Goal: Navigation & Orientation: Find specific page/section

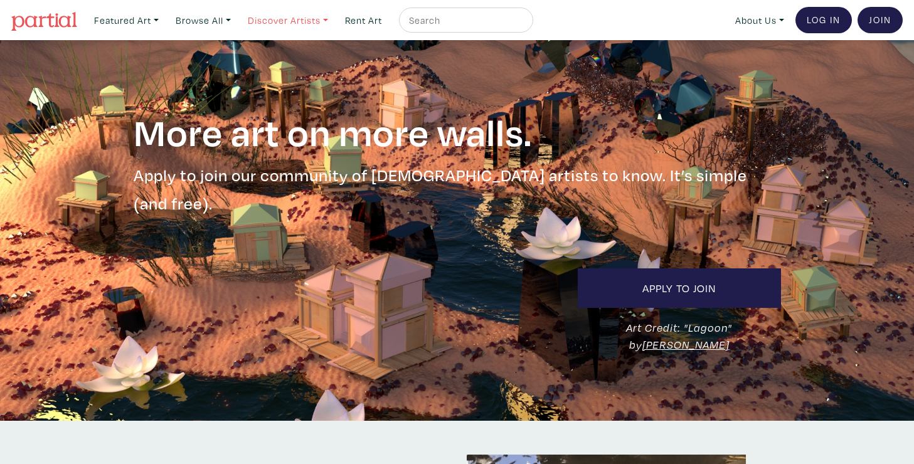
click at [290, 21] on link "Discover Artists" at bounding box center [288, 21] width 92 height 26
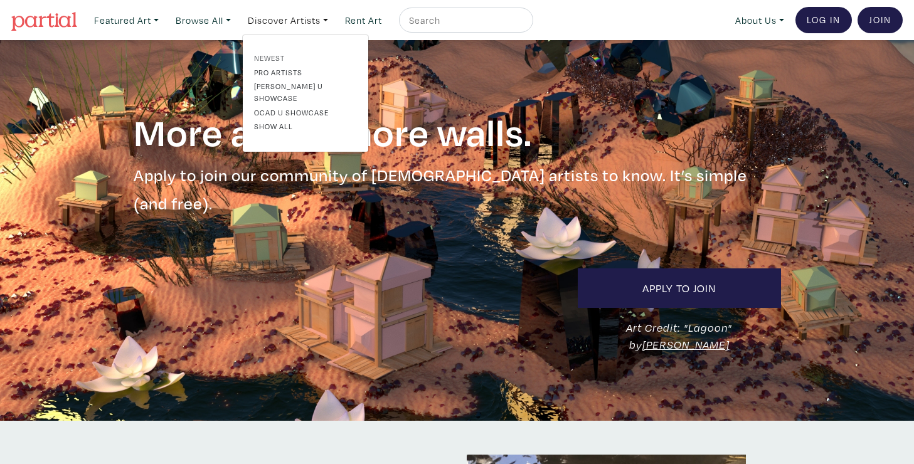
click at [281, 54] on link "Newest" at bounding box center [305, 57] width 103 height 11
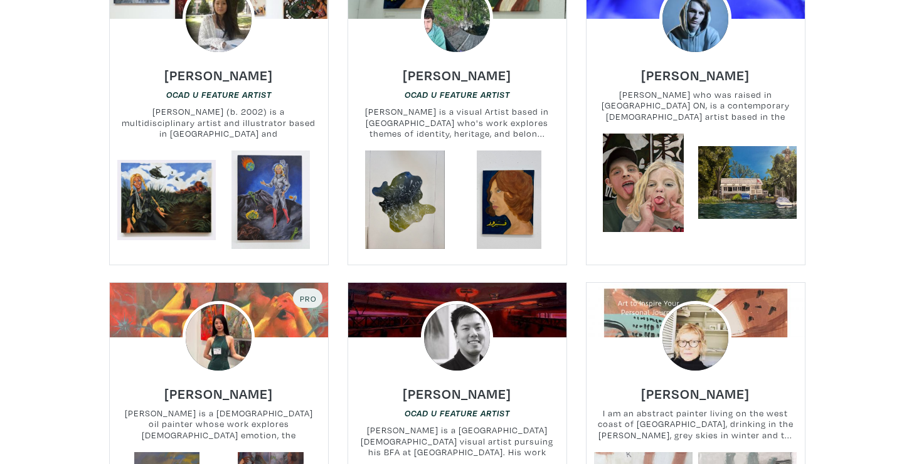
scroll to position [1645, 0]
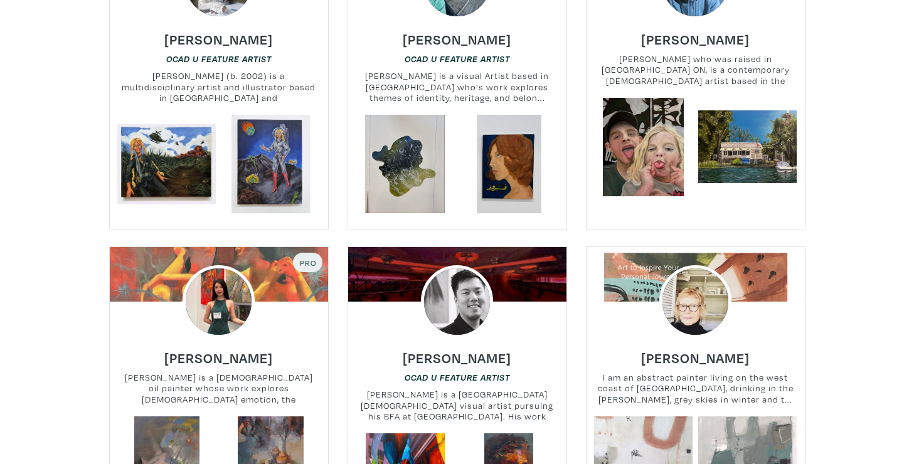
drag, startPoint x: 920, startPoint y: 26, endPoint x: 922, endPoint y: 211, distance: 185.8
click at [914, 211] on html "Gift cards for the art-lovers on your list – order by Dec. 22. Featured Art Sma…" at bounding box center [457, 420] width 914 height 4130
